Goal: Task Accomplishment & Management: Complete application form

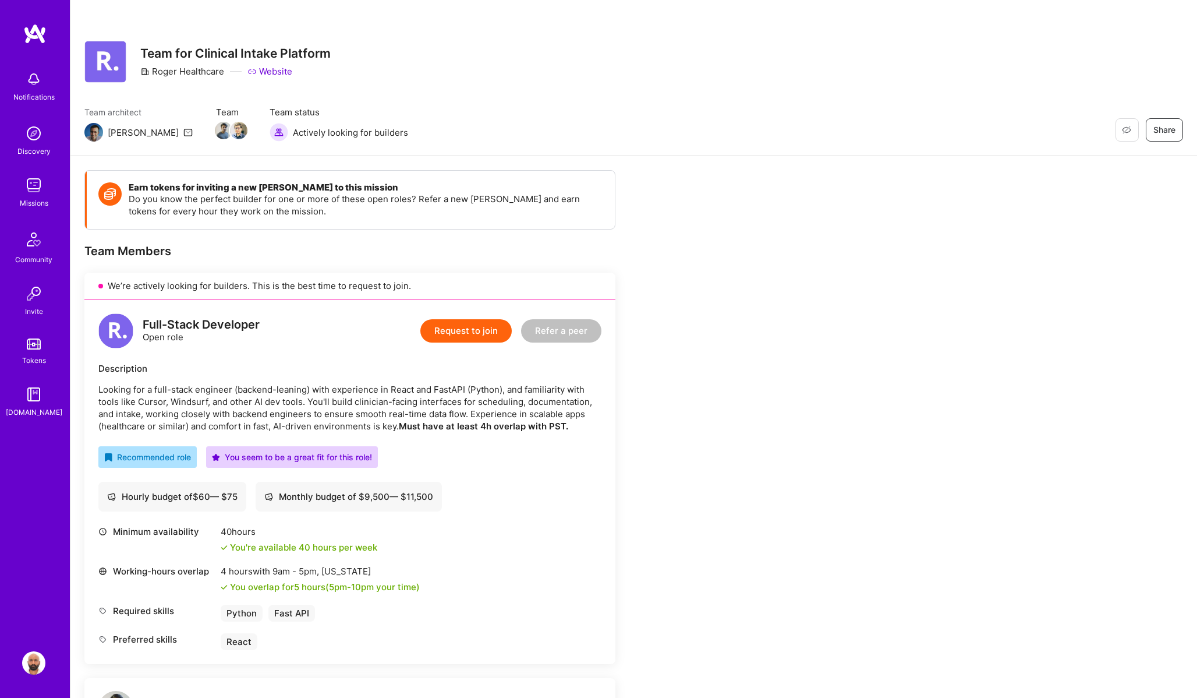
click at [469, 332] on button "Request to join" at bounding box center [465, 330] width 91 height 23
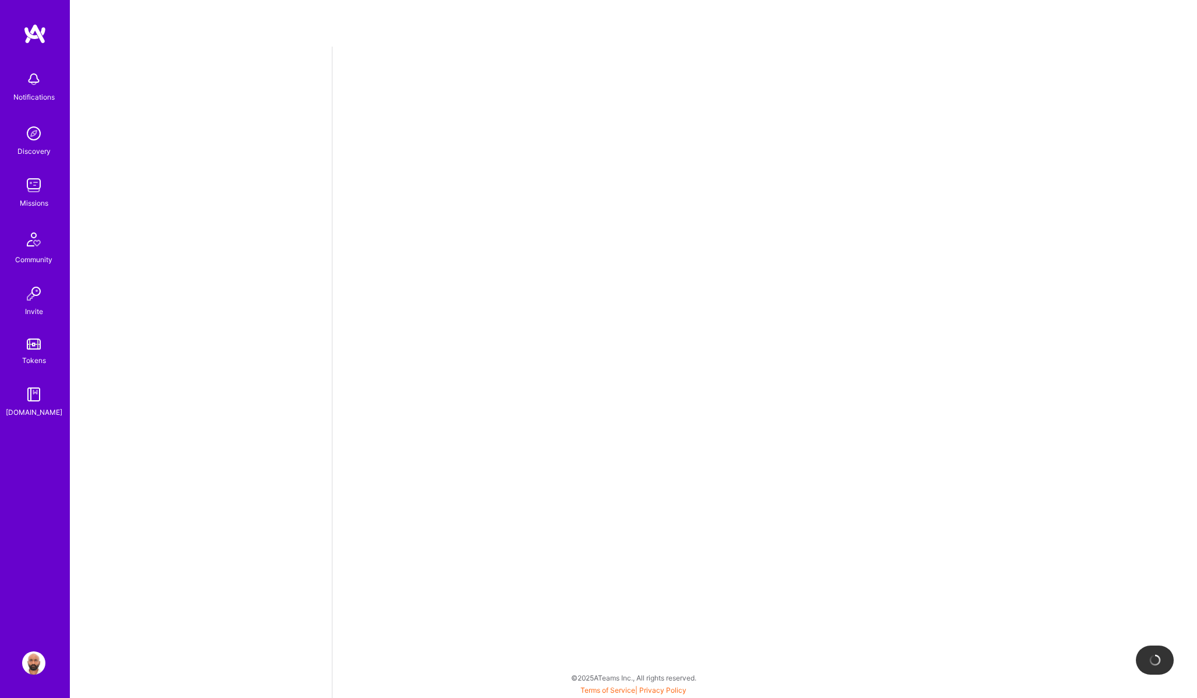
select select "AE"
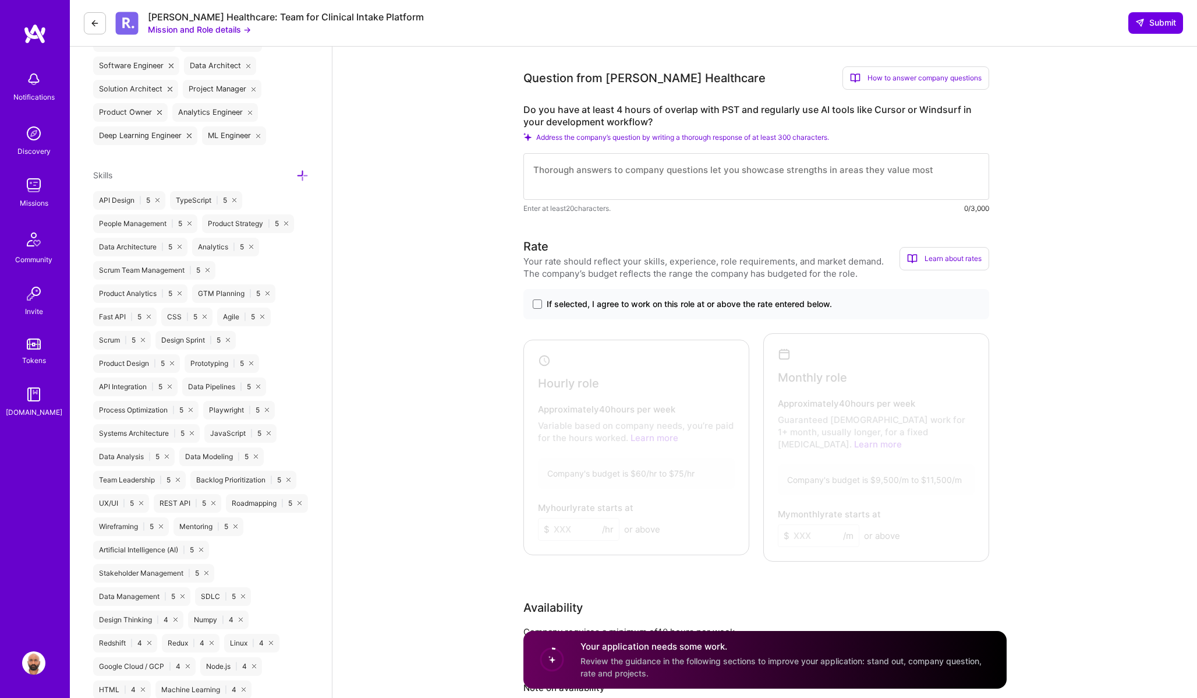
scroll to position [524, 0]
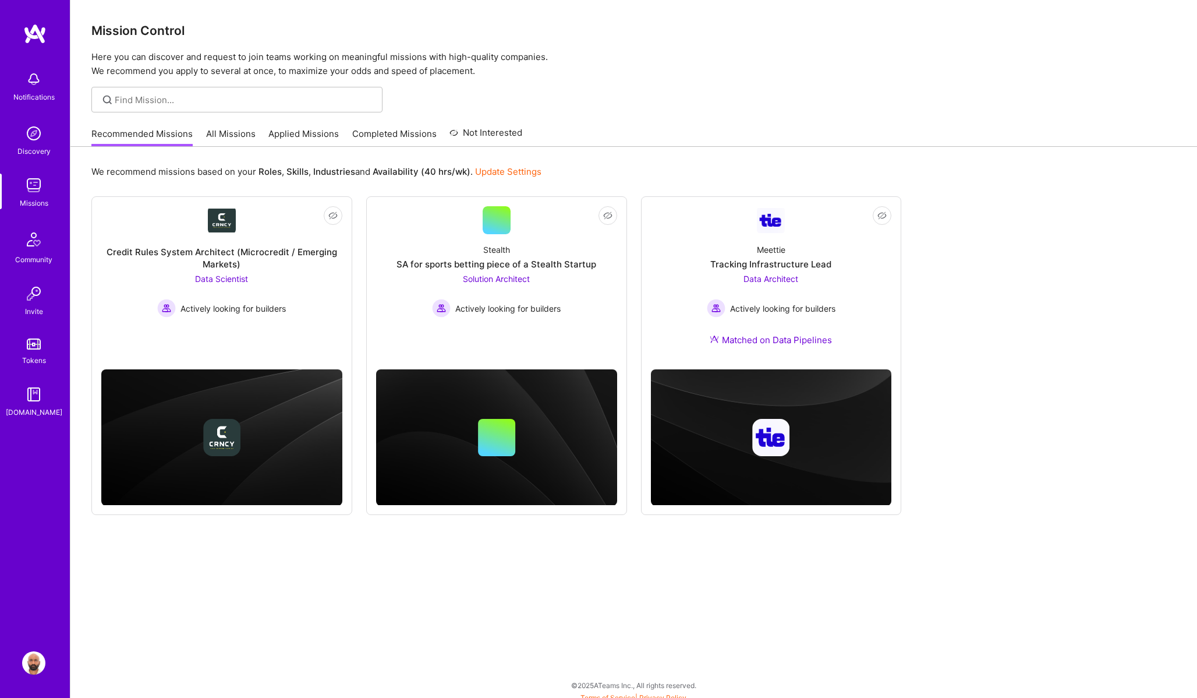
click at [301, 132] on link "Applied Missions" at bounding box center [303, 137] width 70 height 19
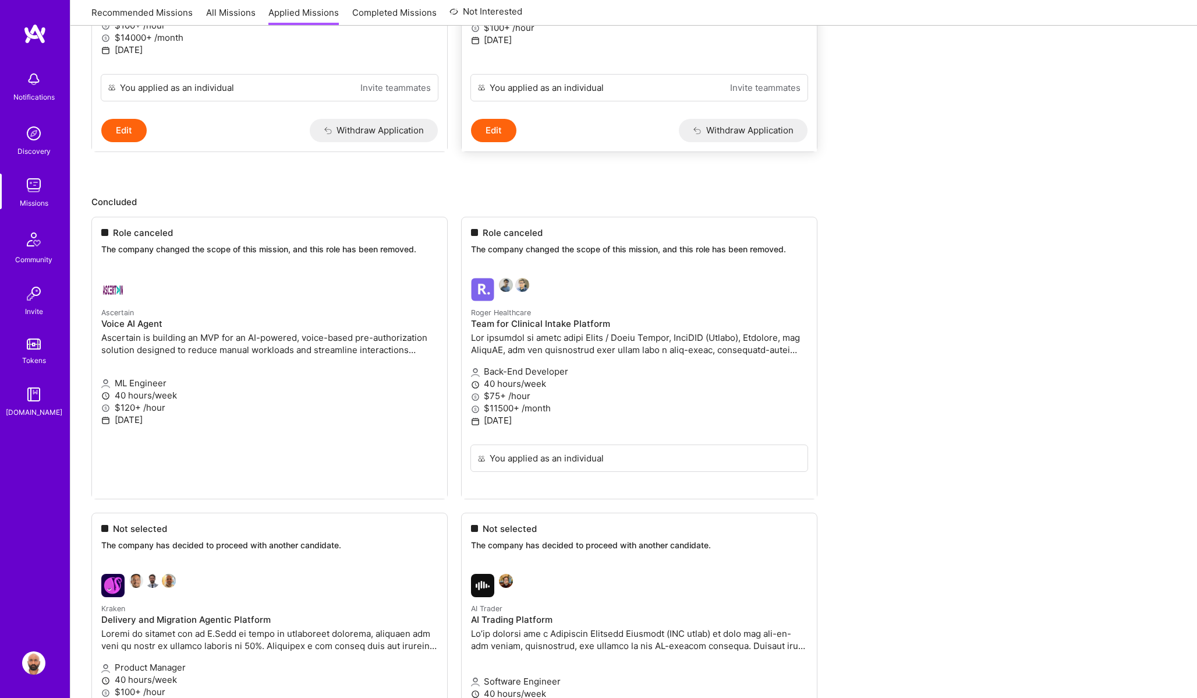
scroll to position [361, 0]
